Goal: Task Accomplishment & Management: Manage account settings

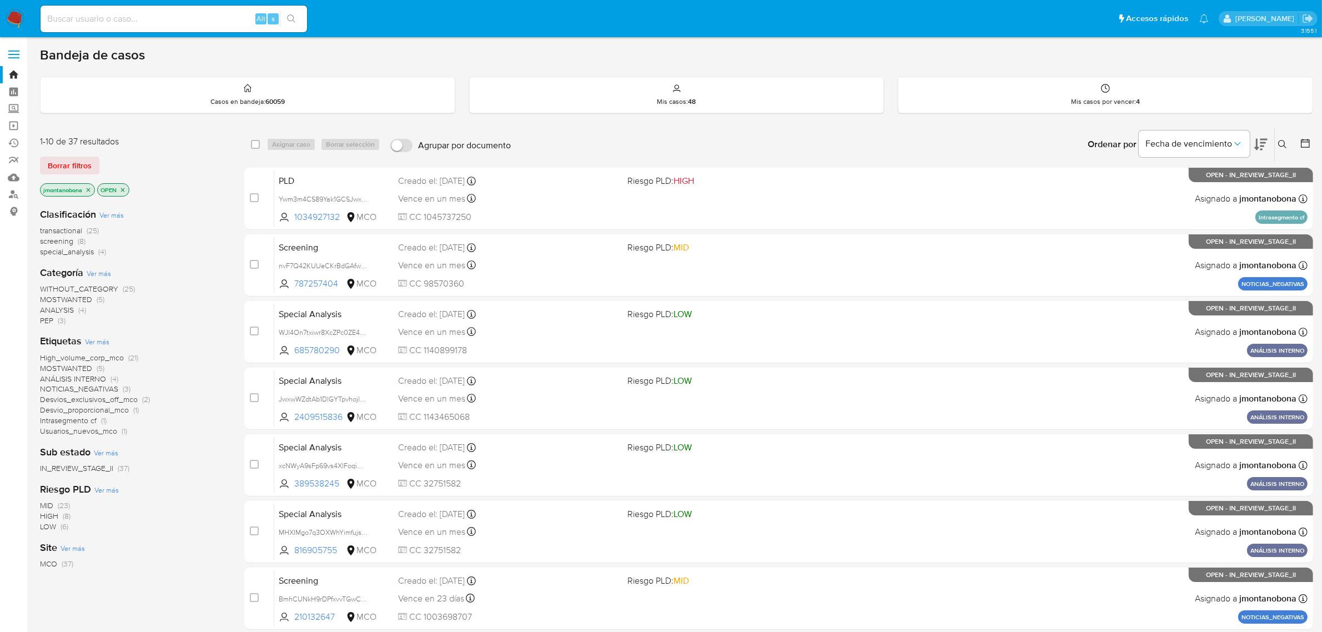
click at [88, 189] on icon "close-filter" at bounding box center [89, 190] width 4 height 4
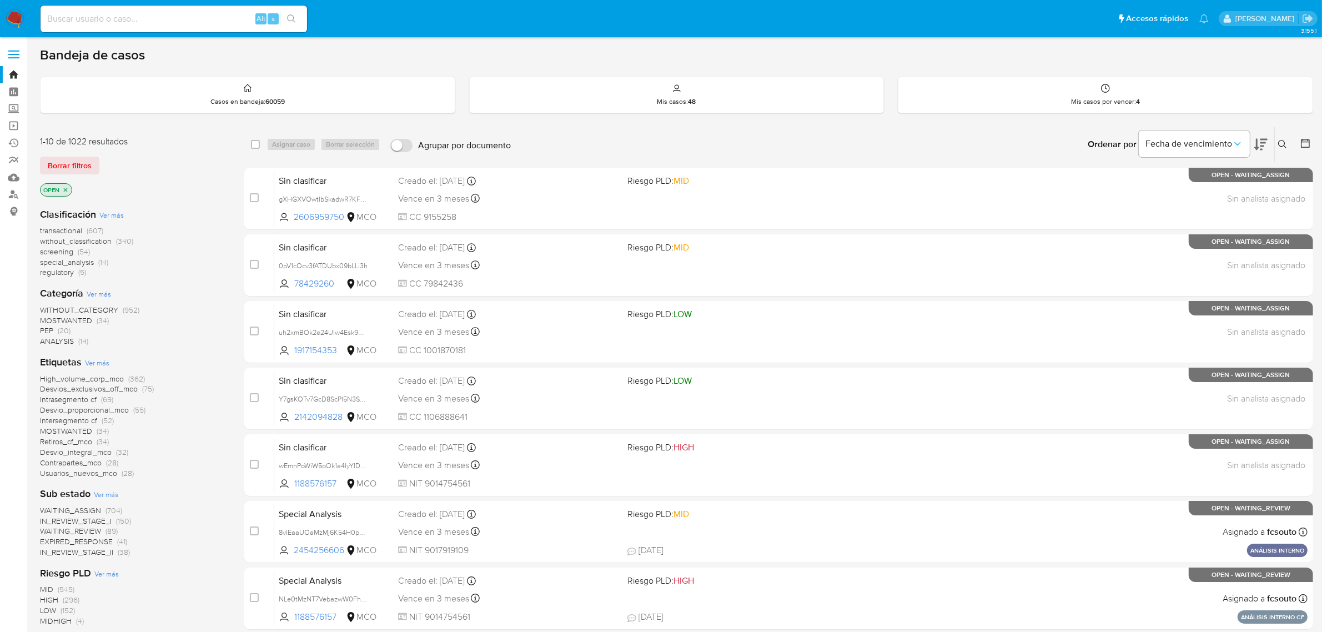
click at [66, 189] on icon "close-filter" at bounding box center [65, 190] width 7 height 7
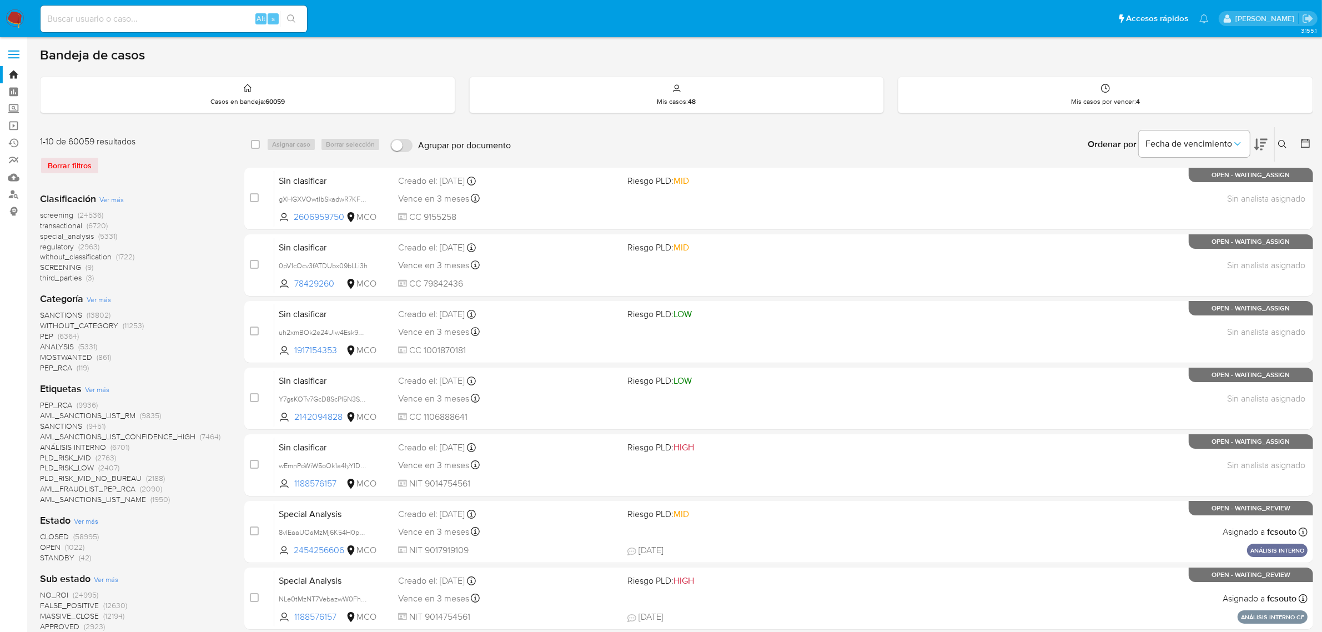
click at [1278, 143] on icon at bounding box center [1282, 144] width 9 height 9
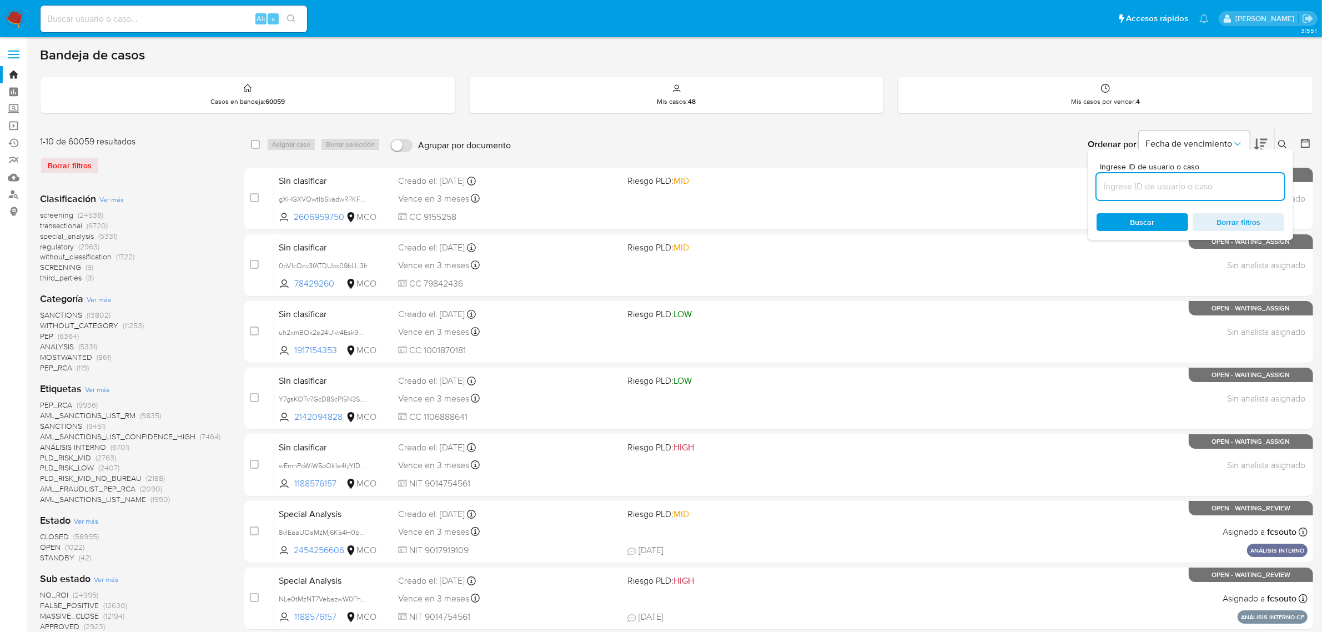
click at [1181, 183] on input at bounding box center [1190, 186] width 188 height 14
type input "9jfcHm82poR8j51zjY9cMK5Y"
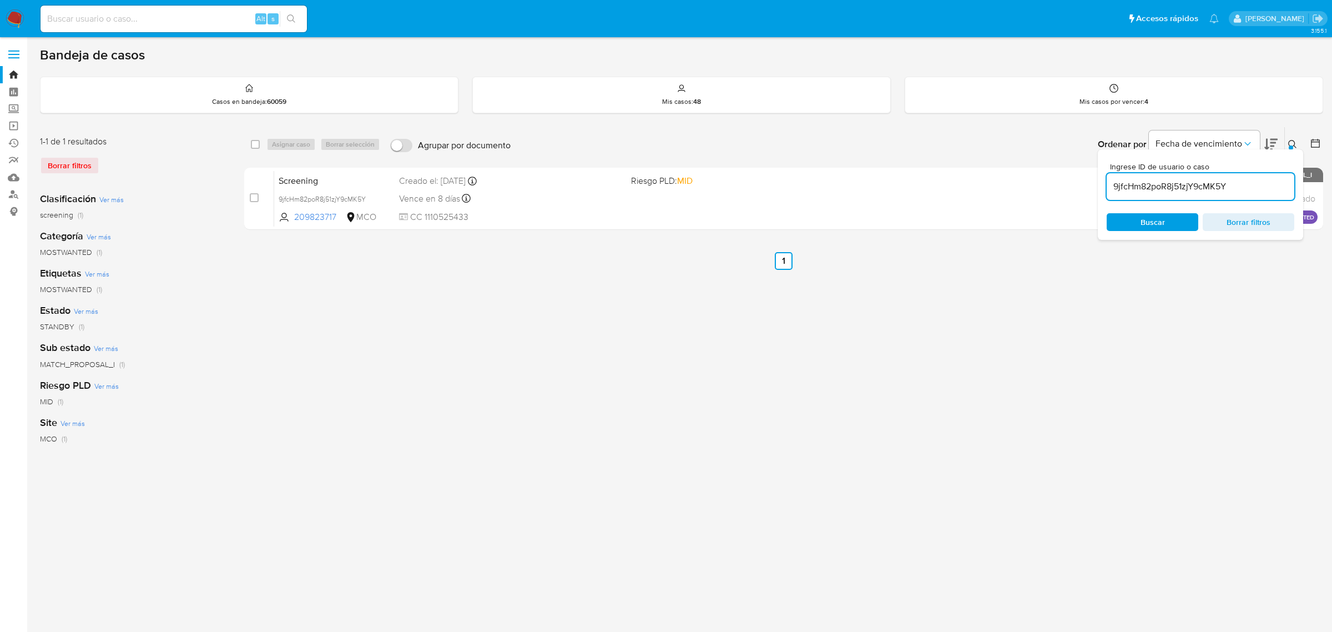
click at [900, 336] on div "select-all-cases-checkbox Asignar caso Borrar selección Agrupar por documento O…" at bounding box center [783, 370] width 1079 height 487
click at [1288, 142] on icon at bounding box center [1292, 144] width 9 height 9
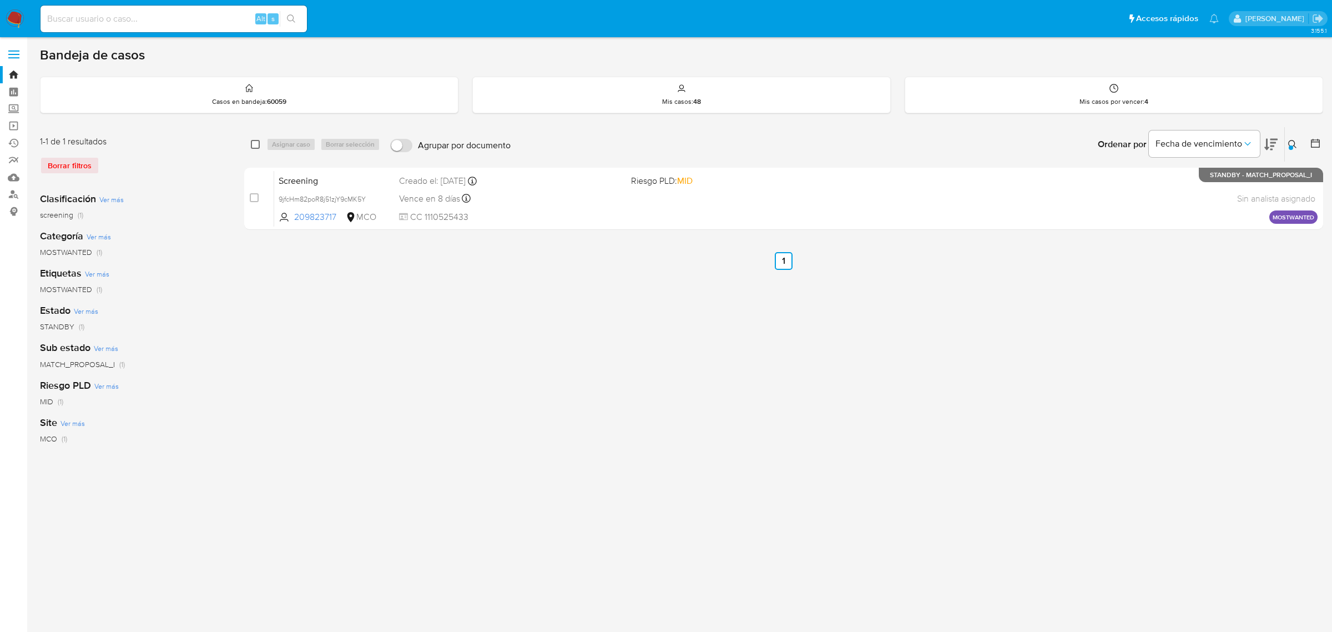
click at [256, 145] on input "checkbox" at bounding box center [255, 144] width 9 height 9
checkbox input "true"
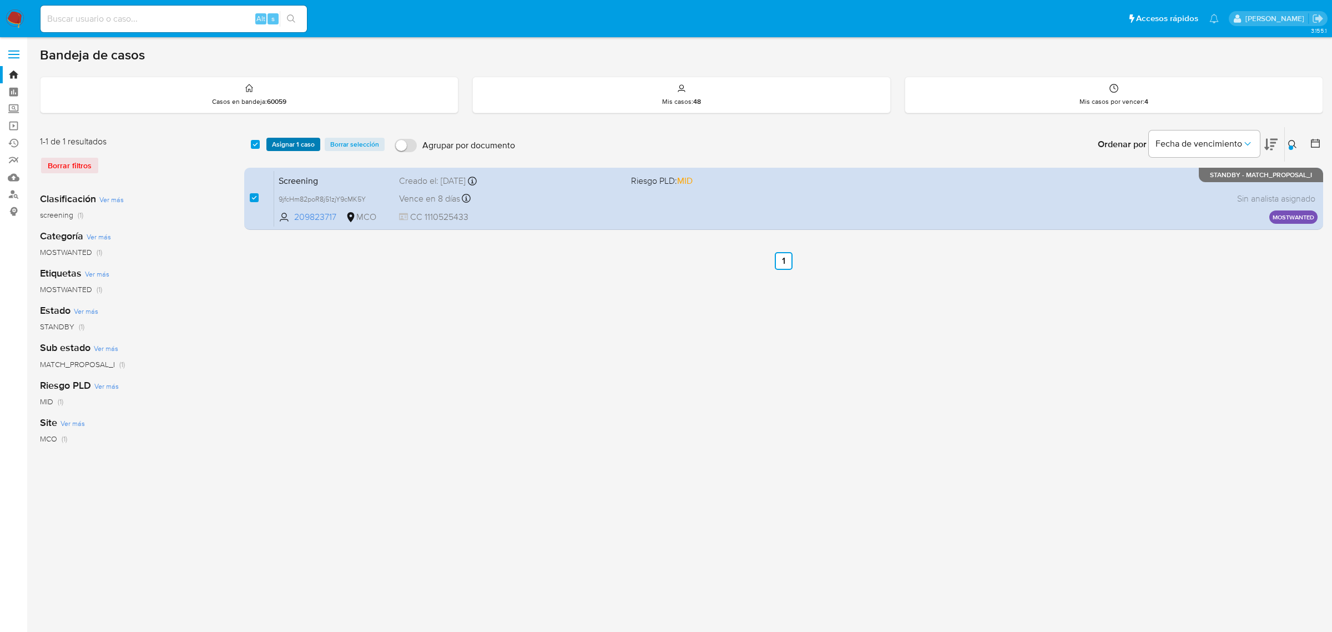
click at [289, 144] on span "Asignar 1 caso" at bounding box center [293, 144] width 43 height 11
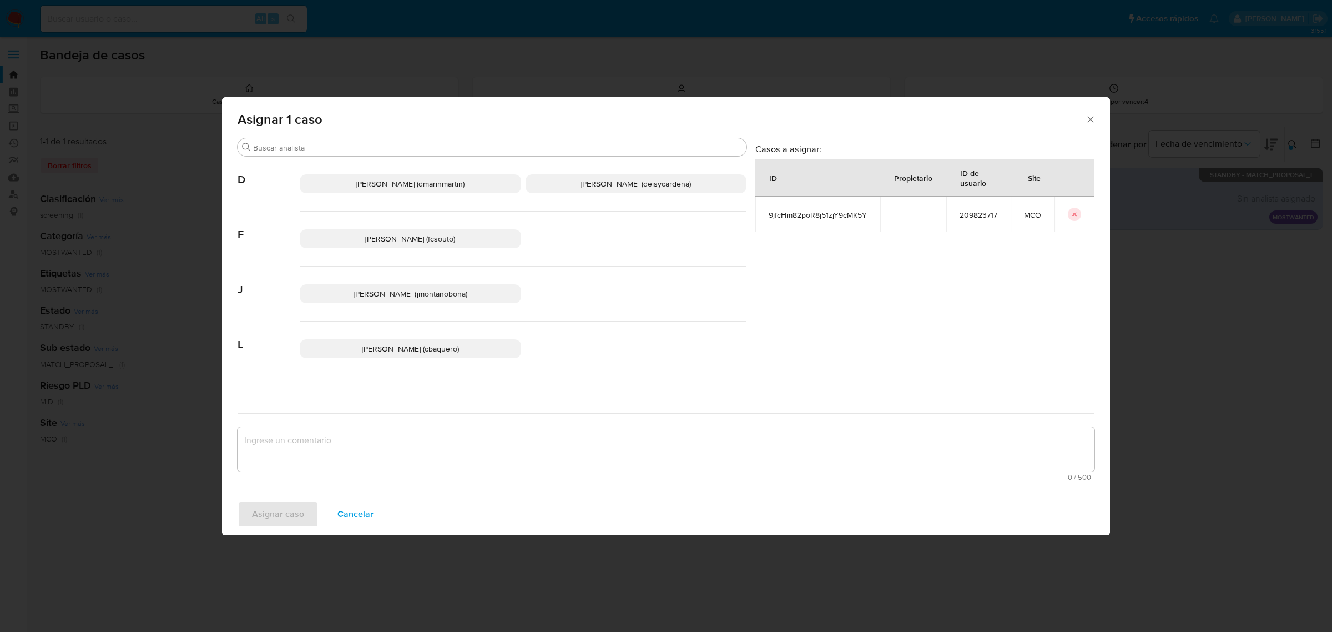
click at [421, 295] on span "[PERSON_NAME] (jmontanobona)" at bounding box center [411, 293] width 114 height 11
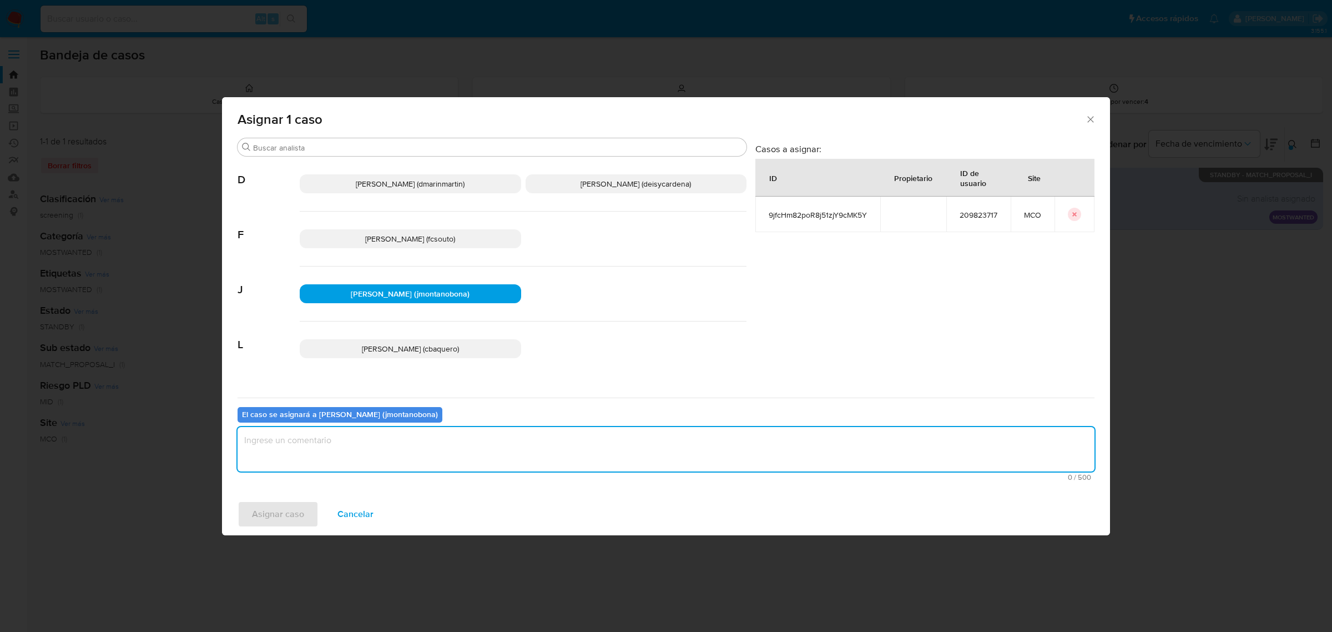
click at [421, 462] on textarea "assign-modal" at bounding box center [666, 449] width 857 height 44
type textarea "Asignación"
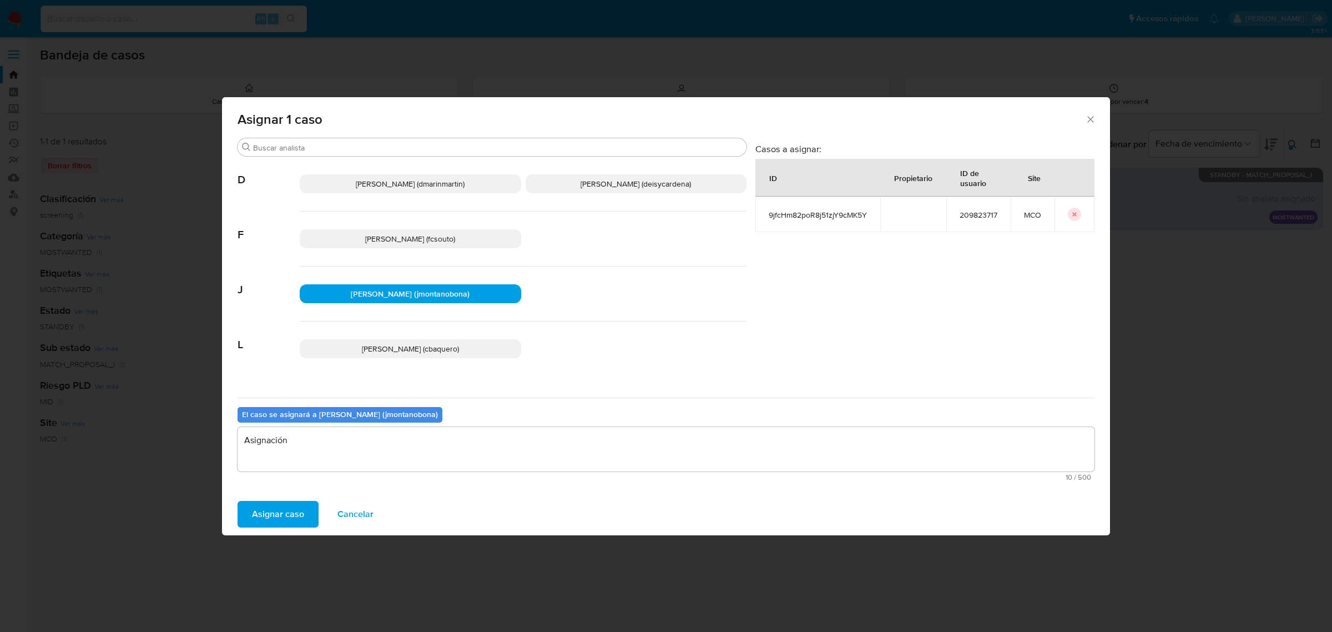
click at [255, 514] on span "Asignar caso" at bounding box center [278, 514] width 52 height 24
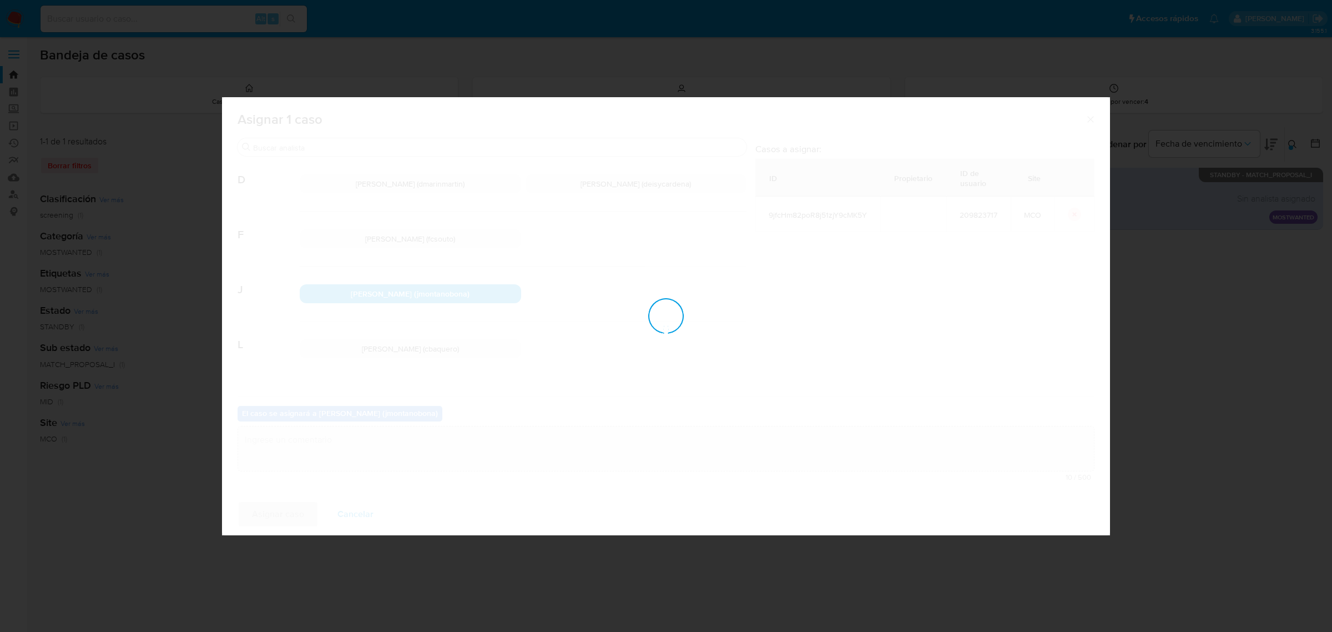
checkbox input "false"
